Goal: Navigation & Orientation: Find specific page/section

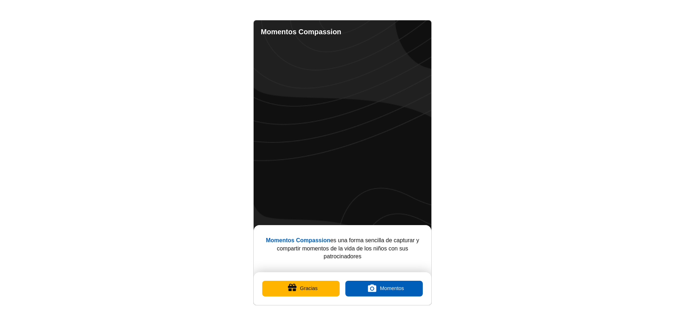
click at [308, 286] on button "Gracias" at bounding box center [300, 289] width 77 height 16
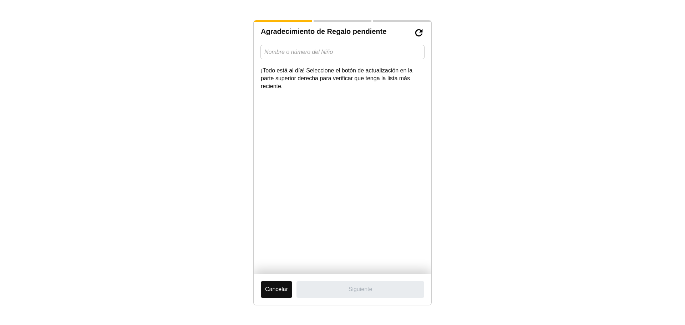
click at [277, 291] on button "Cancelar" at bounding box center [276, 289] width 31 height 16
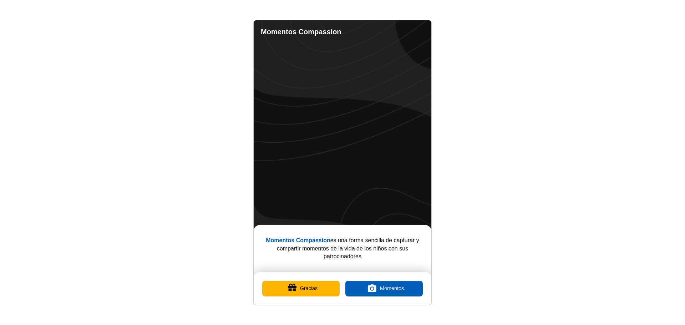
click at [391, 290] on label "Momentos" at bounding box center [383, 289] width 77 height 16
click at [384, 288] on input "Momentos" at bounding box center [384, 288] width 0 height 0
click at [401, 30] on link "Contacto" at bounding box center [403, 32] width 14 height 14
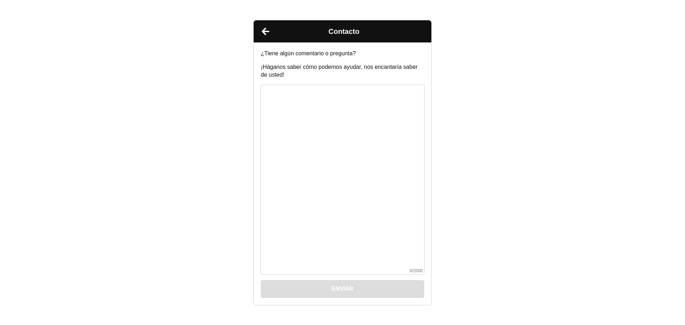
drag, startPoint x: 84, startPoint y: 134, endPoint x: 92, endPoint y: 131, distance: 8.8
click at [87, 134] on body "Contacto ¿Tiene algún comentario o pregunta? ¡Háganos saber cómo podemos ayudar…" at bounding box center [342, 162] width 685 height 325
click at [264, 31] on link "Atrás" at bounding box center [265, 31] width 18 height 18
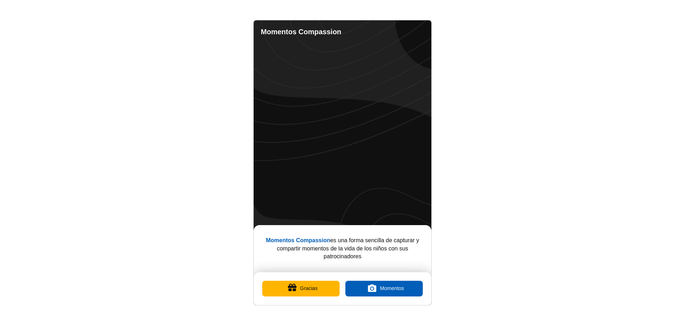
click at [388, 32] on link "Completed Moments" at bounding box center [388, 32] width 14 height 14
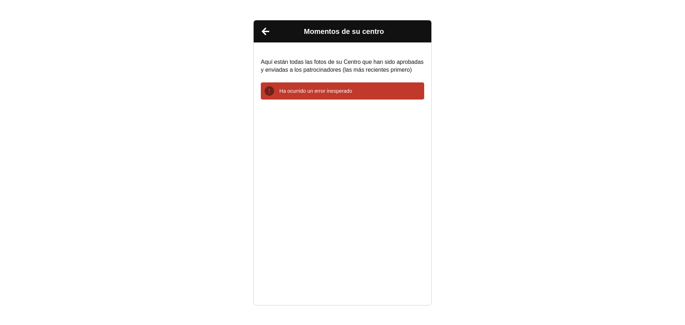
click at [263, 32] on link "Atrás" at bounding box center [265, 31] width 18 height 18
